Goal: Information Seeking & Learning: Learn about a topic

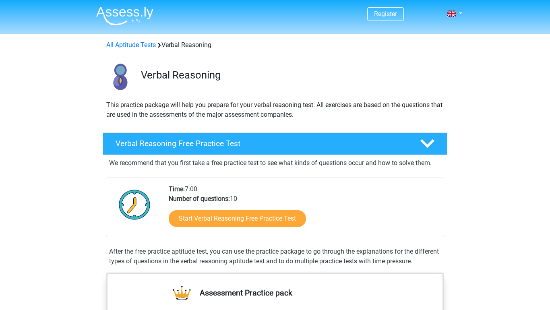
scroll to position [8, 0]
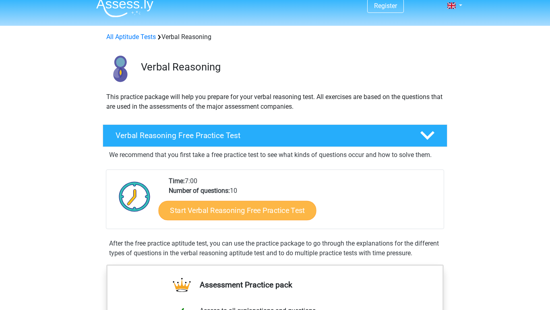
click at [207, 208] on link "Start Verbal Reasoning Free Practice Test" at bounding box center [238, 210] width 158 height 19
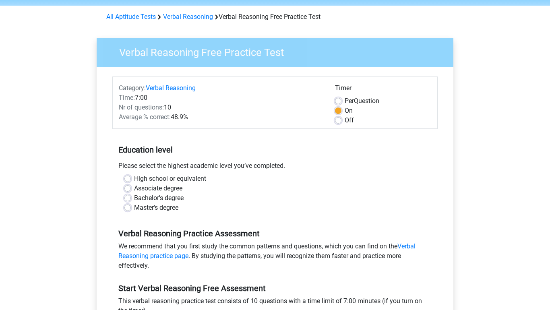
scroll to position [29, 0]
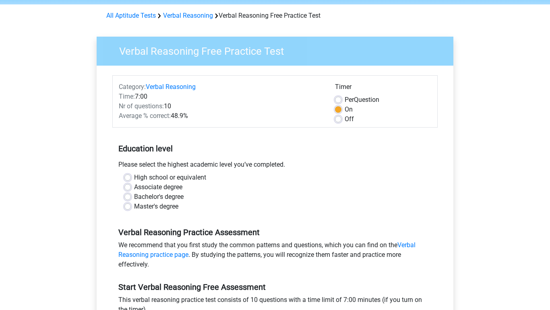
click at [176, 182] on label "High school or equivalent" at bounding box center [170, 178] width 72 height 10
click at [131, 181] on input "High school or equivalent" at bounding box center [127, 177] width 6 height 8
radio input "true"
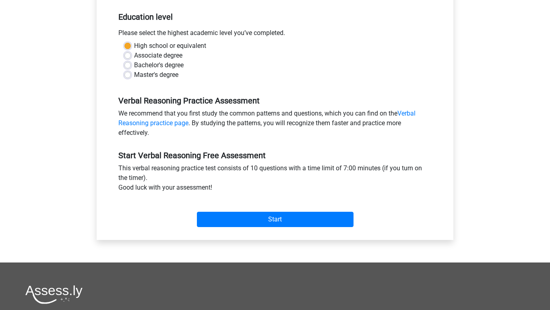
scroll to position [188, 0]
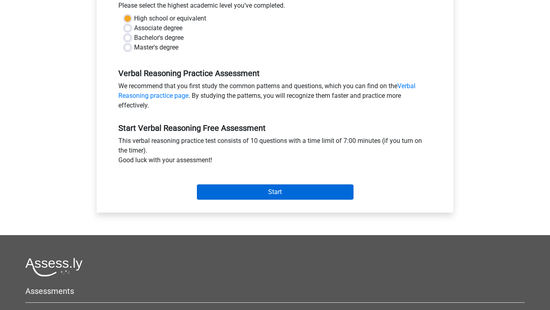
click at [210, 187] on input "Start" at bounding box center [275, 191] width 157 height 15
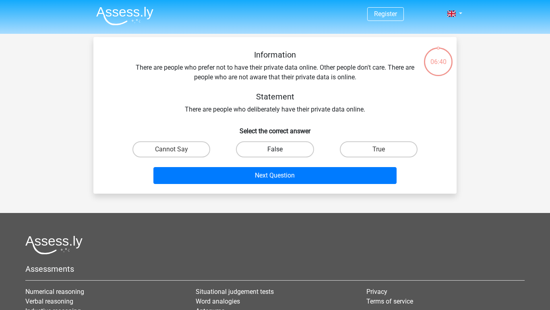
click at [278, 147] on label "False" at bounding box center [275, 149] width 78 height 16
click at [278, 149] on input "False" at bounding box center [277, 151] width 5 height 5
radio input "true"
click at [202, 150] on label "Cannot Say" at bounding box center [171, 149] width 78 height 16
click at [177, 150] on input "Cannot Say" at bounding box center [173, 151] width 5 height 5
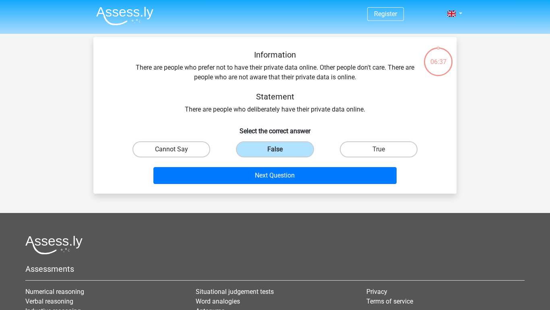
radio input "true"
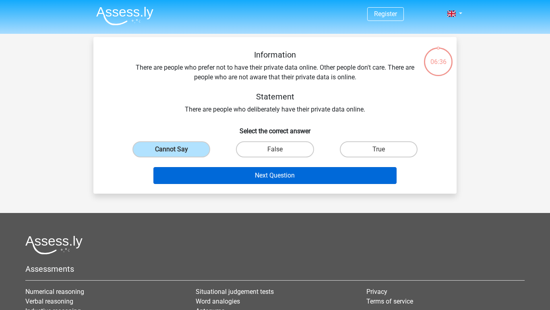
click at [237, 175] on button "Next Question" at bounding box center [274, 175] width 243 height 17
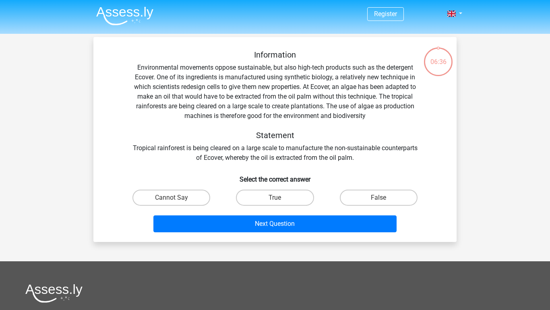
scroll to position [37, 0]
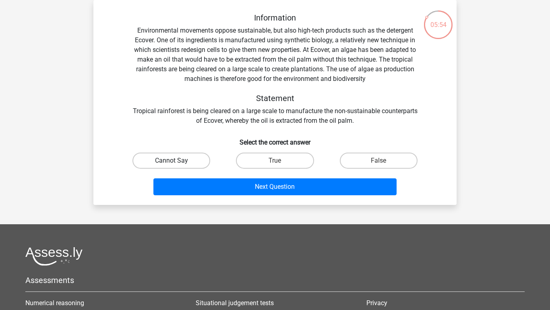
click at [187, 157] on label "Cannot Say" at bounding box center [171, 161] width 78 height 16
click at [177, 161] on input "Cannot Say" at bounding box center [173, 163] width 5 height 5
radio input "true"
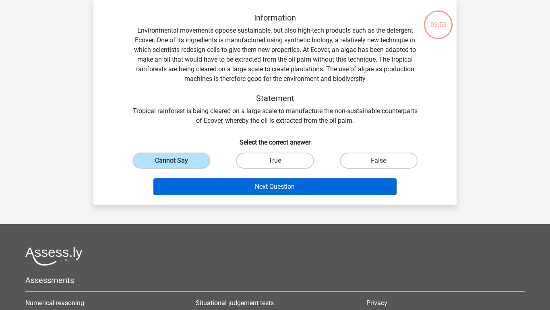
click at [232, 192] on button "Next Question" at bounding box center [274, 186] width 243 height 17
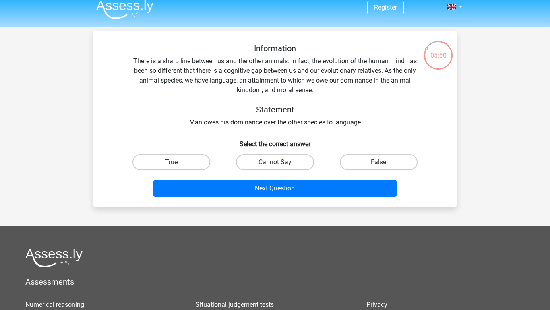
scroll to position [5, 0]
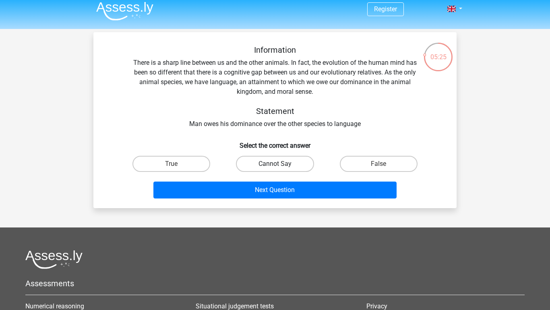
click at [270, 158] on label "Cannot Say" at bounding box center [275, 164] width 78 height 16
click at [275, 164] on input "Cannot Say" at bounding box center [277, 166] width 5 height 5
radio input "true"
click at [364, 167] on label "False" at bounding box center [379, 164] width 78 height 16
click at [378, 167] on input "False" at bounding box center [380, 166] width 5 height 5
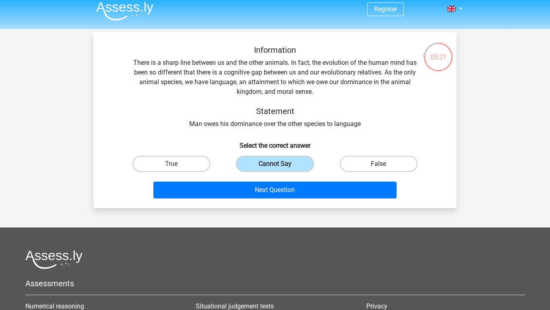
radio input "true"
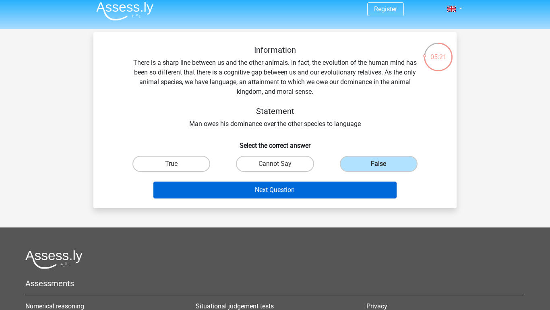
click at [360, 184] on button "Next Question" at bounding box center [274, 190] width 243 height 17
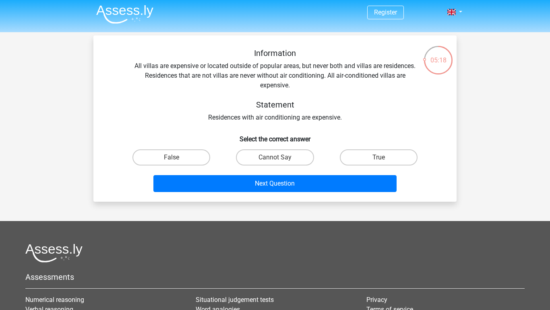
scroll to position [0, 0]
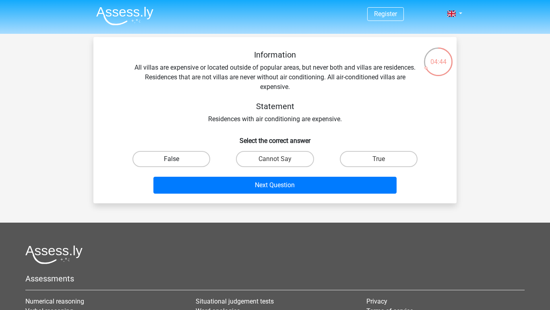
click at [203, 162] on label "False" at bounding box center [171, 159] width 78 height 16
click at [177, 162] on input "False" at bounding box center [173, 161] width 5 height 5
radio input "true"
click at [371, 167] on div "True" at bounding box center [378, 159] width 103 height 23
click at [371, 159] on label "True" at bounding box center [379, 159] width 78 height 16
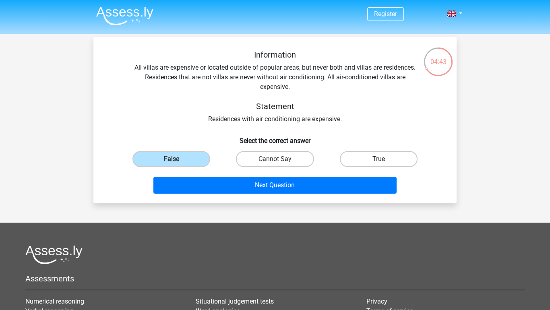
click at [378, 159] on input "True" at bounding box center [380, 161] width 5 height 5
radio input "true"
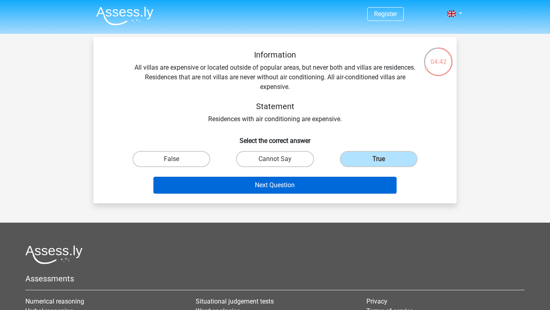
click at [333, 182] on button "Next Question" at bounding box center [274, 185] width 243 height 17
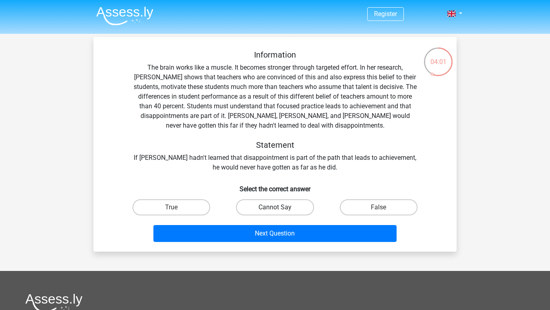
click at [258, 208] on label "Cannot Say" at bounding box center [275, 207] width 78 height 16
click at [275, 208] on input "Cannot Say" at bounding box center [277, 209] width 5 height 5
radio input "true"
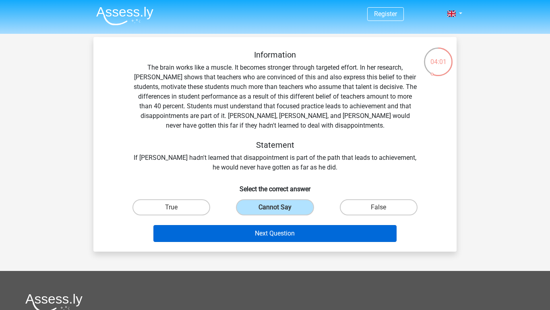
click at [266, 231] on button "Next Question" at bounding box center [274, 233] width 243 height 17
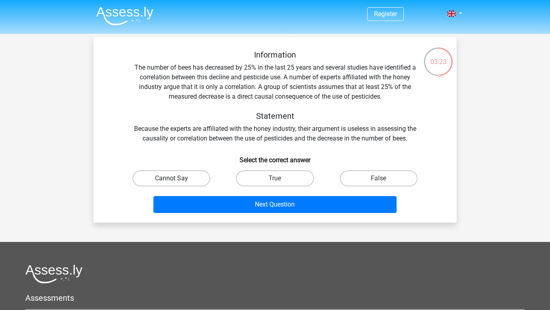
click at [198, 177] on label "Cannot Say" at bounding box center [171, 178] width 78 height 16
click at [177, 178] on input "Cannot Say" at bounding box center [173, 180] width 5 height 5
radio input "true"
click at [353, 173] on label "False" at bounding box center [379, 178] width 78 height 16
click at [378, 178] on input "False" at bounding box center [380, 180] width 5 height 5
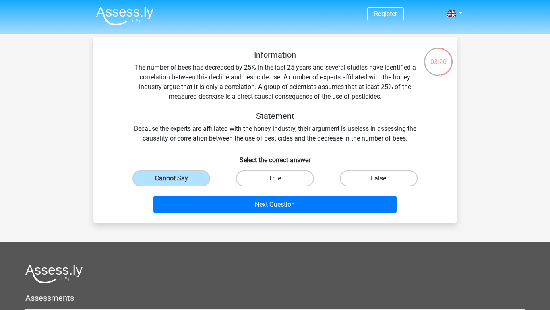
radio input "true"
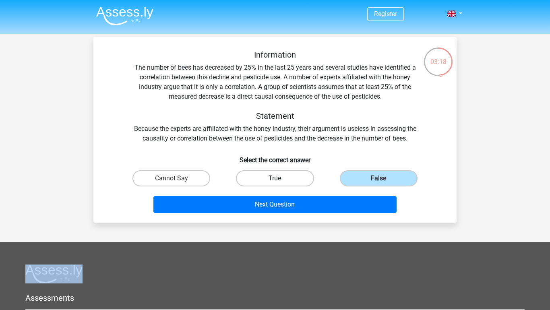
drag, startPoint x: 349, startPoint y: 196, endPoint x: 311, endPoint y: 183, distance: 40.2
click at [311, 183] on div "Information The number of bees has decreased by 25% in the last 25 years and se…" at bounding box center [275, 133] width 357 height 166
click at [218, 154] on h6 "Select the correct answer" at bounding box center [274, 157] width 337 height 14
click at [204, 172] on label "Cannot Say" at bounding box center [171, 178] width 78 height 16
click at [177, 178] on input "Cannot Say" at bounding box center [173, 180] width 5 height 5
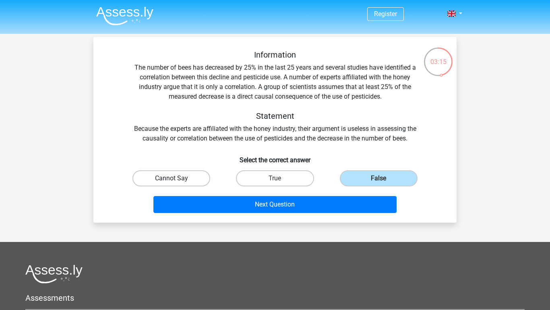
radio input "true"
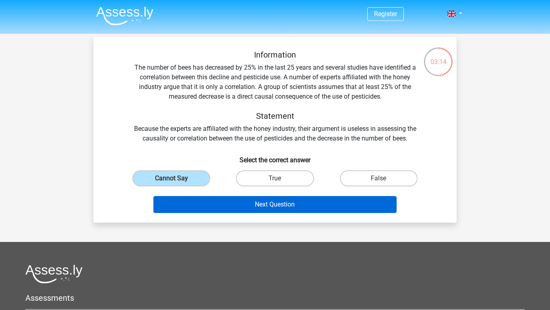
click at [223, 203] on button "Next Question" at bounding box center [274, 204] width 243 height 17
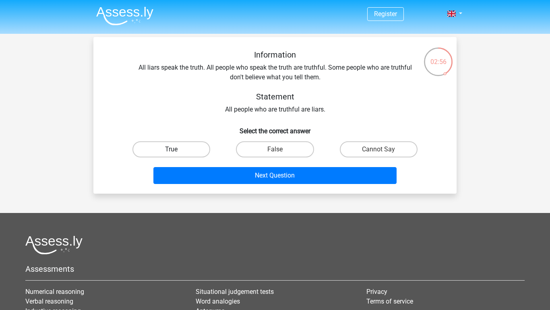
click at [198, 146] on label "True" at bounding box center [171, 149] width 78 height 16
click at [177, 149] on input "True" at bounding box center [173, 151] width 5 height 5
radio input "true"
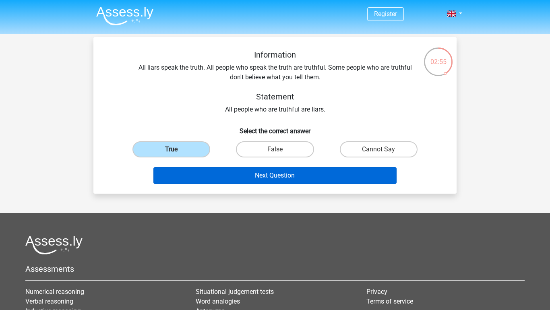
click at [228, 174] on button "Next Question" at bounding box center [274, 175] width 243 height 17
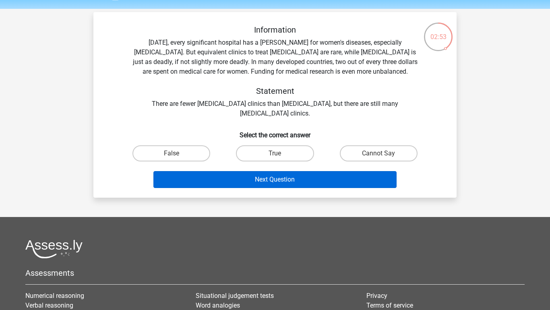
scroll to position [19, 0]
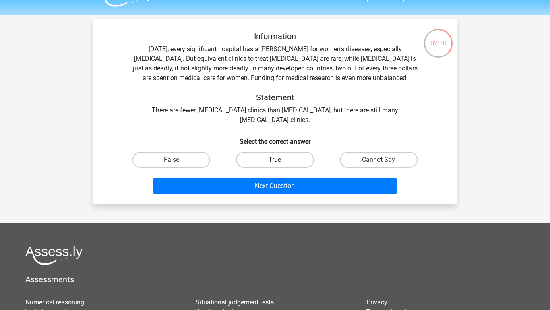
click at [246, 159] on label "True" at bounding box center [275, 160] width 78 height 16
click at [275, 160] on input "True" at bounding box center [277, 162] width 5 height 5
radio input "true"
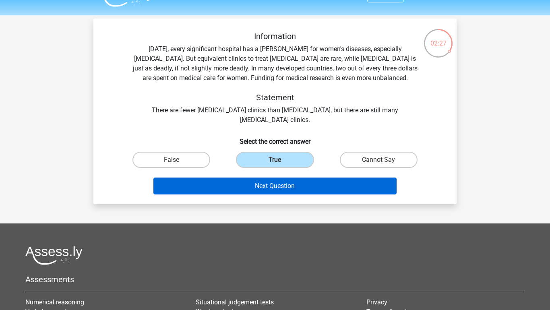
click at [251, 191] on button "Next Question" at bounding box center [274, 185] width 243 height 17
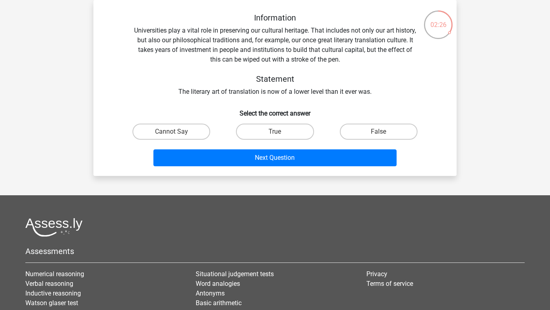
scroll to position [31, 0]
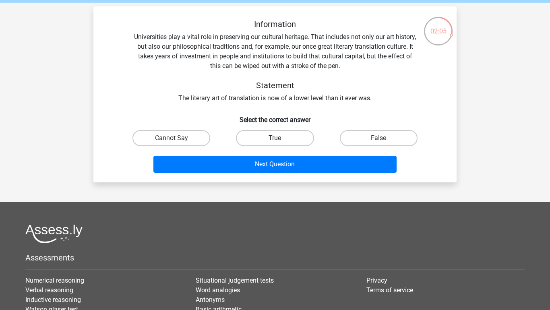
click at [278, 137] on label "True" at bounding box center [275, 138] width 78 height 16
click at [278, 138] on input "True" at bounding box center [277, 140] width 5 height 5
radio input "true"
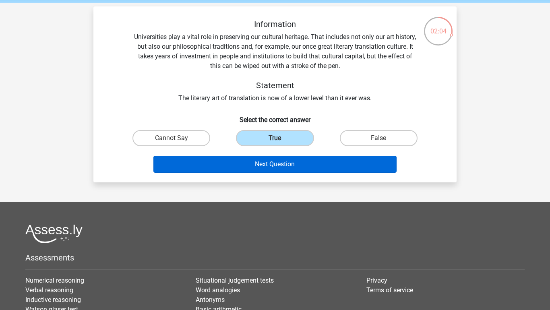
click at [277, 156] on button "Next Question" at bounding box center [274, 164] width 243 height 17
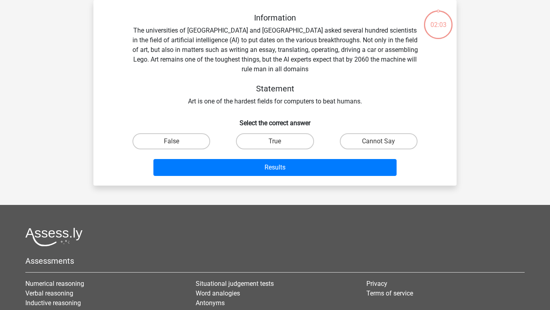
scroll to position [29, 0]
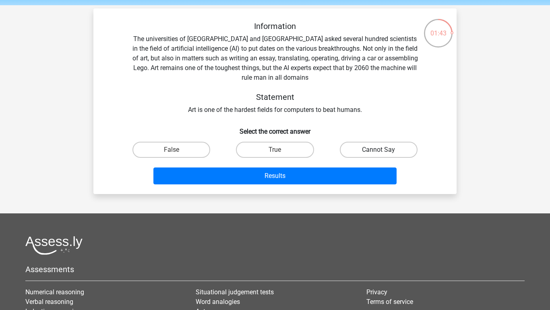
click at [394, 150] on label "Cannot Say" at bounding box center [379, 150] width 78 height 16
click at [384, 150] on input "Cannot Say" at bounding box center [380, 152] width 5 height 5
radio input "true"
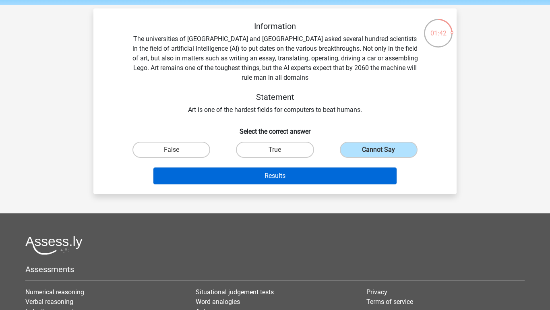
click at [376, 172] on button "Results" at bounding box center [274, 175] width 243 height 17
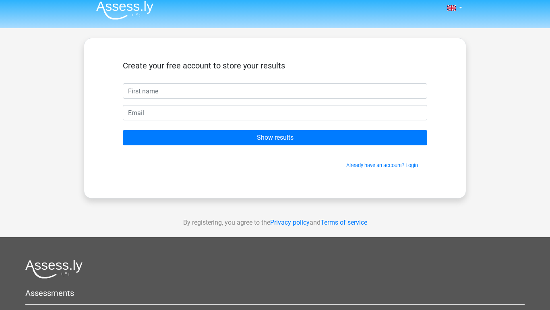
scroll to position [6, 0]
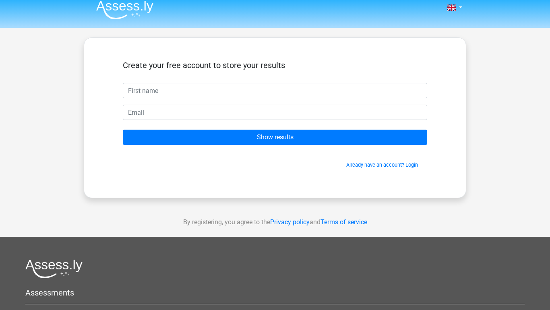
click at [311, 102] on form "Create your free account to store your results Show results Already have an acc…" at bounding box center [275, 114] width 304 height 108
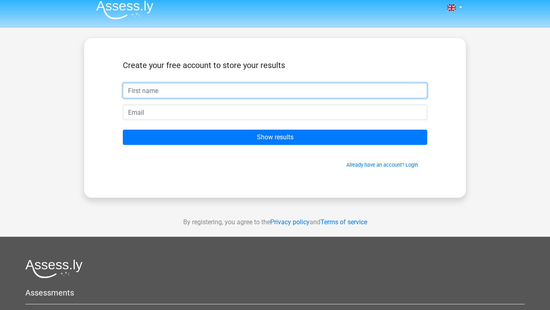
click at [307, 97] on input "text" at bounding box center [275, 90] width 304 height 15
type input "B"
type input "Beltran"
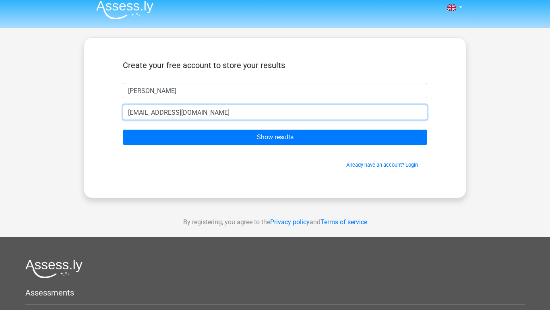
type input "beltranolano@gmail.com"
click at [275, 137] on input "Show results" at bounding box center [275, 137] width 304 height 15
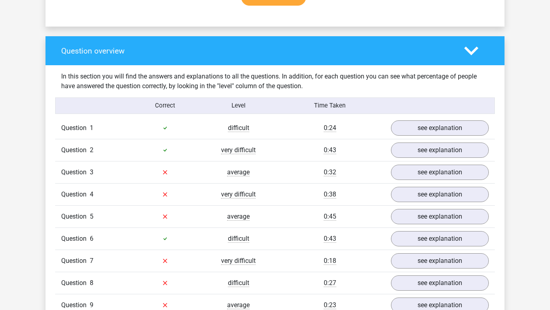
scroll to position [624, 0]
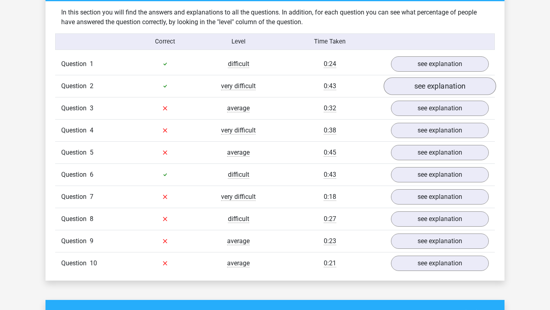
click at [410, 78] on link "see explanation" at bounding box center [440, 86] width 112 height 18
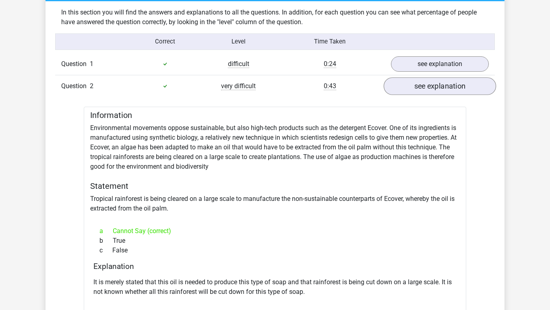
click at [410, 87] on link "see explanation" at bounding box center [440, 86] width 112 height 18
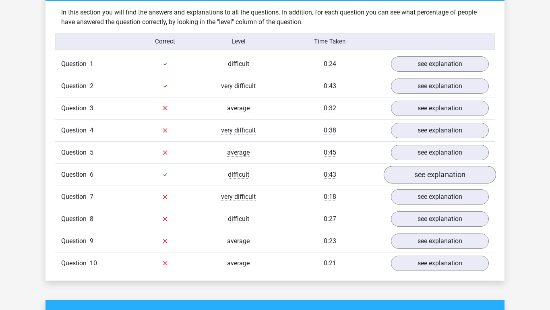
click at [408, 172] on link "see explanation" at bounding box center [440, 175] width 112 height 18
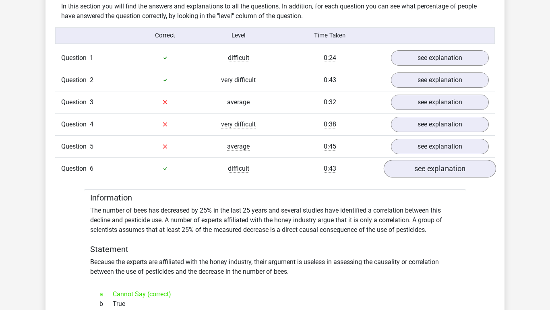
scroll to position [631, 0]
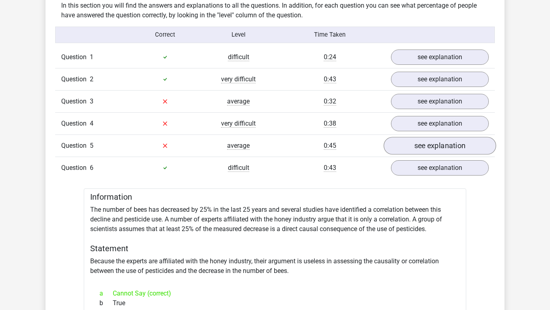
click at [419, 147] on link "see explanation" at bounding box center [440, 146] width 112 height 18
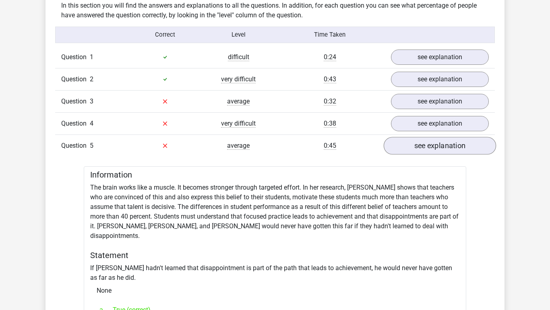
click at [419, 147] on link "see explanation" at bounding box center [440, 146] width 112 height 18
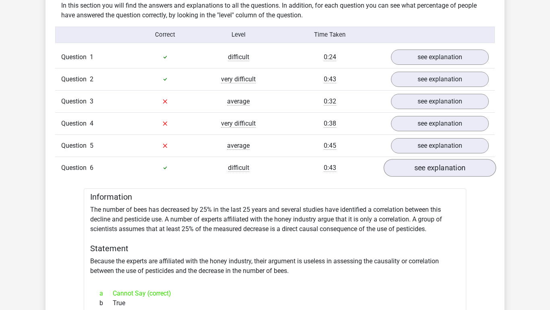
click at [415, 166] on link "see explanation" at bounding box center [440, 168] width 112 height 18
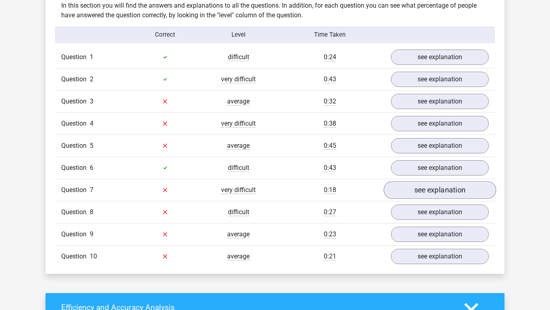
click at [418, 193] on link "see explanation" at bounding box center [440, 190] width 112 height 18
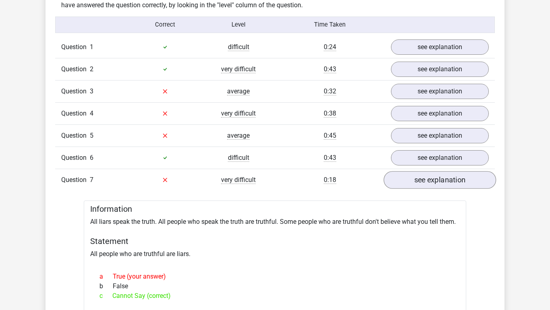
scroll to position [646, 0]
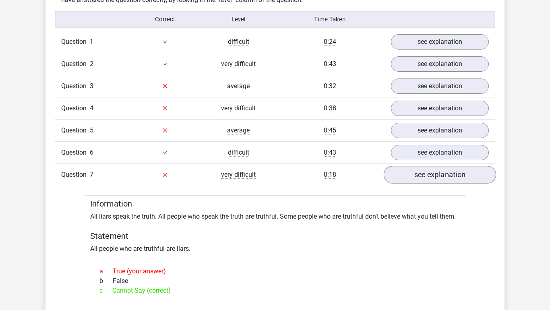
click at [423, 171] on link "see explanation" at bounding box center [440, 175] width 112 height 18
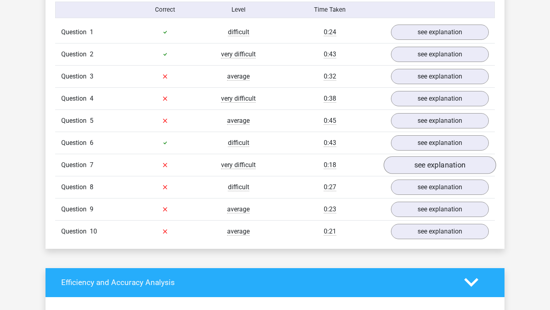
scroll to position [658, 0]
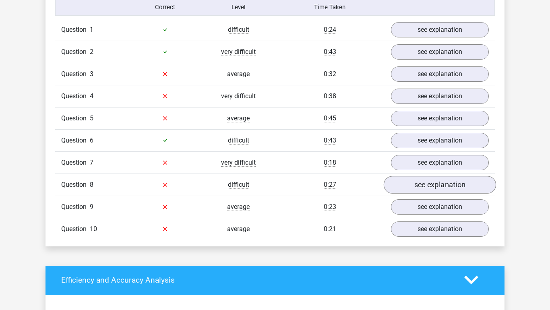
click at [422, 182] on link "see explanation" at bounding box center [440, 185] width 112 height 18
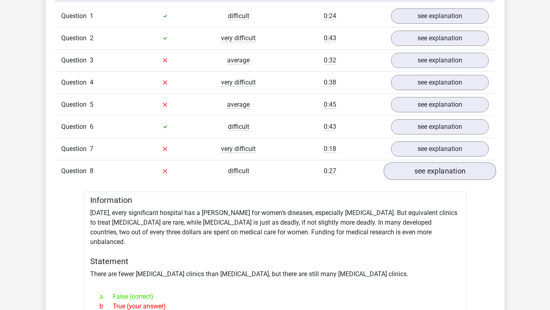
scroll to position [681, 0]
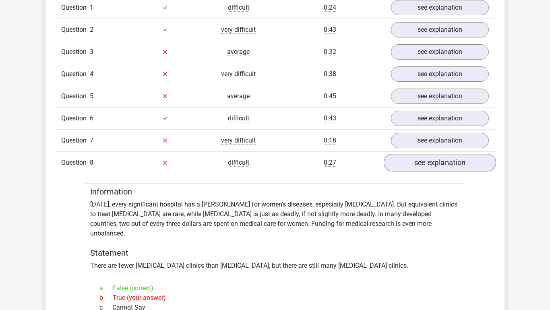
click at [424, 164] on link "see explanation" at bounding box center [440, 163] width 112 height 18
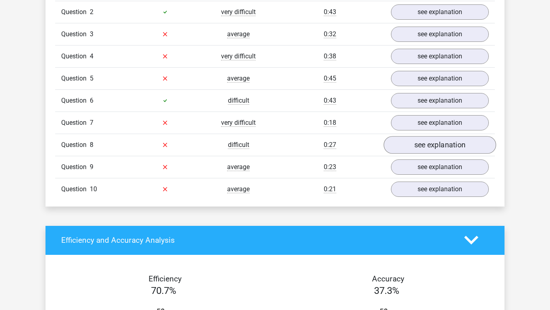
scroll to position [699, 0]
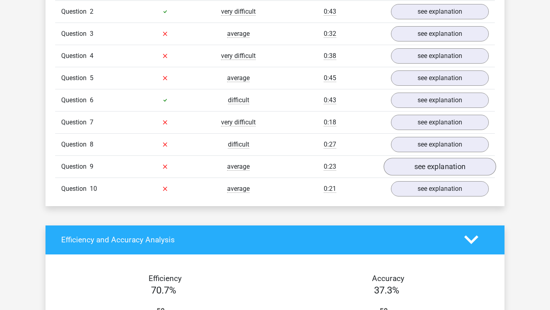
click at [422, 172] on link "see explanation" at bounding box center [440, 167] width 112 height 18
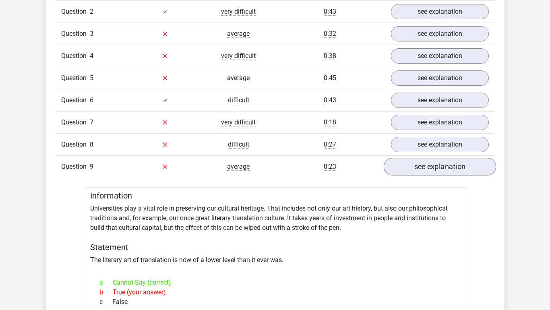
click at [422, 171] on link "see explanation" at bounding box center [440, 167] width 112 height 18
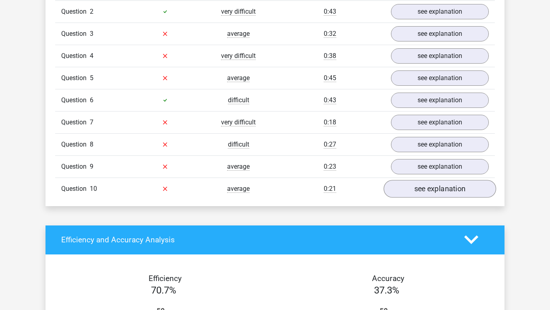
click at [426, 190] on link "see explanation" at bounding box center [440, 189] width 112 height 18
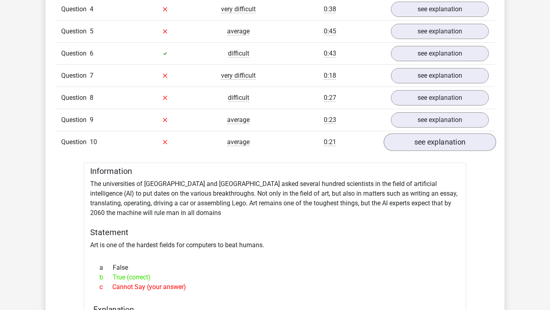
scroll to position [748, 0]
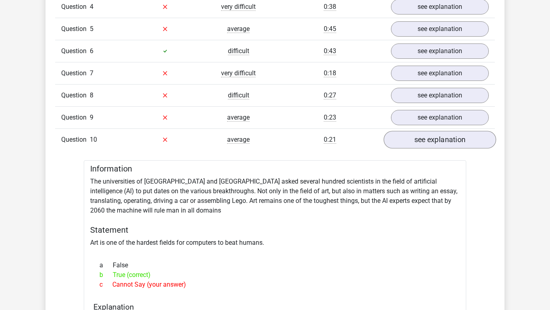
click at [439, 141] on link "see explanation" at bounding box center [440, 140] width 112 height 18
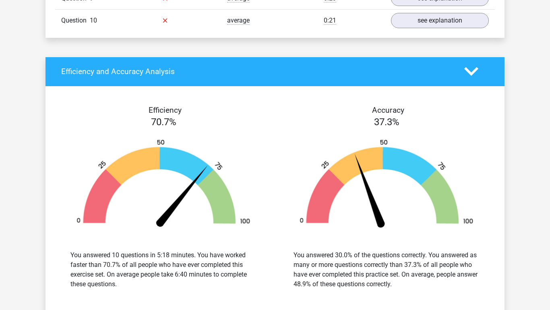
scroll to position [857, 0]
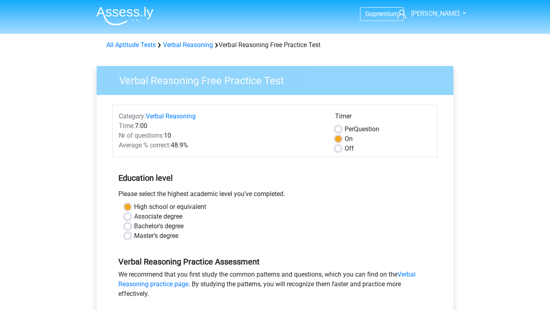
scroll to position [188, 0]
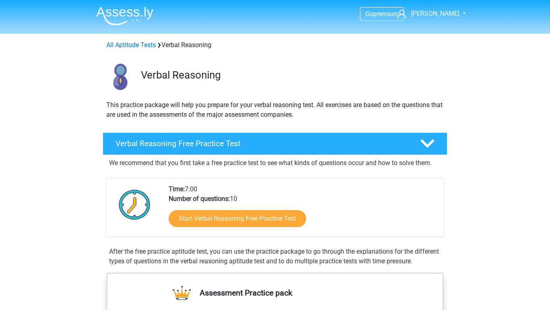
scroll to position [8, 0]
